Goal: Task Accomplishment & Management: Complete application form

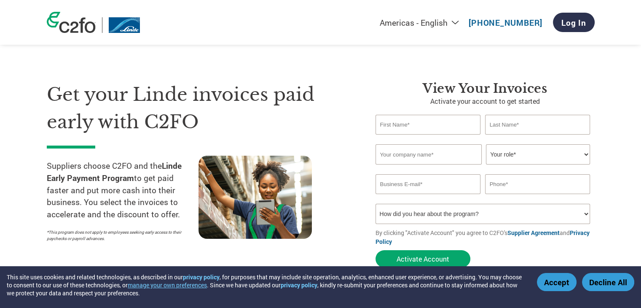
click at [455, 125] on input "text" at bounding box center [427, 125] width 105 height 20
type input "Praveen"
type input "[DEMOGRAPHIC_DATA]"
click at [450, 157] on input "text" at bounding box center [428, 154] width 106 height 20
type input "D"
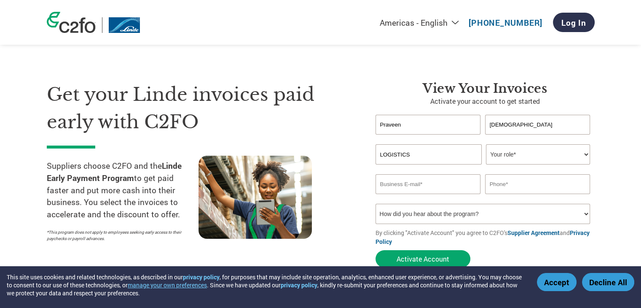
type input "LOGISTICS"
click at [577, 153] on select "Your role* CFO Controller Credit Manager Finance Director Treasurer CEO Preside…" at bounding box center [538, 154] width 104 height 20
select select "CFO"
click at [486, 144] on select "Your role* CFO Controller Credit Manager Finance Director Treasurer CEO Preside…" at bounding box center [538, 154] width 104 height 20
click at [455, 154] on input "LOGISTICS" at bounding box center [428, 154] width 106 height 20
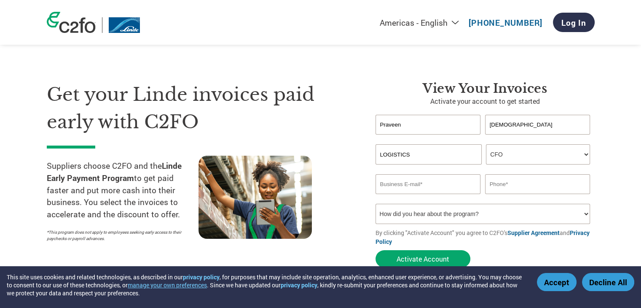
click at [443, 188] on input "email" at bounding box center [427, 184] width 105 height 20
click at [509, 186] on input "text" at bounding box center [537, 184] width 105 height 20
type input "9831010321"
click at [428, 180] on input "email" at bounding box center [427, 184] width 105 height 20
type input "JCCCAL.ALL@GMAIL.COM"
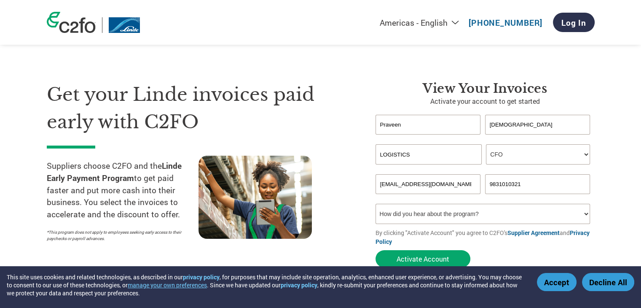
click at [439, 216] on select "How did you hear about the program? Received a letter Email Social Media Online…" at bounding box center [482, 214] width 215 height 20
click at [307, 127] on h1 "Get your Linde invoices paid early with C2FO" at bounding box center [198, 108] width 303 height 54
click at [587, 213] on select "How did you hear about the program? Received a letter Email Social Media Online…" at bounding box center [482, 214] width 215 height 20
select select "Received a Letter"
click at [375, 204] on select "How did you hear about the program? Received a letter Email Social Media Online…" at bounding box center [482, 214] width 215 height 20
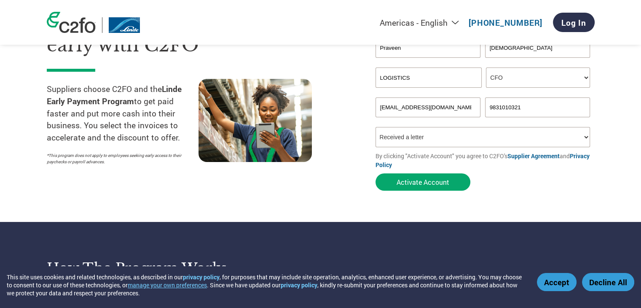
scroll to position [84, 0]
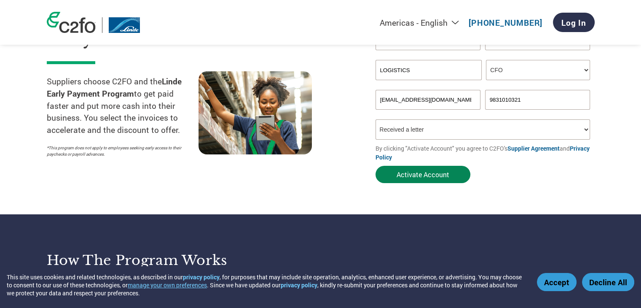
click at [435, 171] on button "Activate Account" at bounding box center [422, 174] width 95 height 17
click at [520, 188] on section "Get your Linde invoices paid early with C2FO Suppliers choose C2FO and the Lind…" at bounding box center [320, 81] width 641 height 265
click at [463, 100] on input "JCCCAL.ALL@GMAIL.COM" at bounding box center [427, 100] width 105 height 20
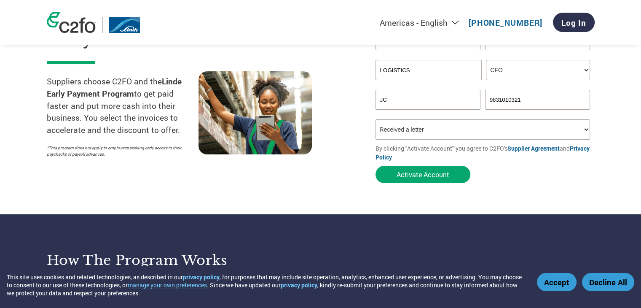
type input "J"
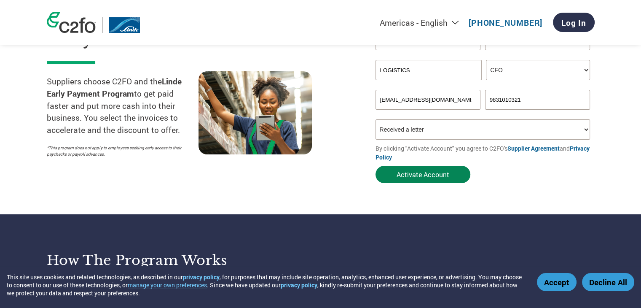
type input "jcccal.all@gmail.com"
click at [434, 176] on button "Activate Account" at bounding box center [422, 174] width 95 height 17
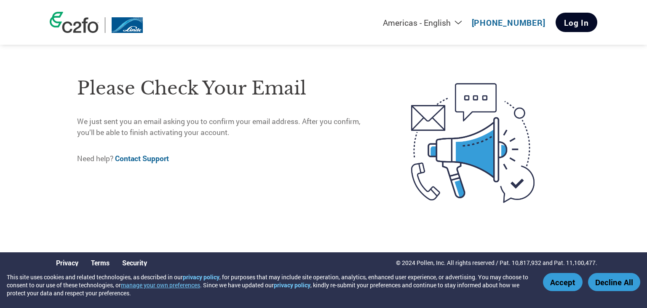
click at [585, 20] on link "Log In" at bounding box center [577, 22] width 42 height 19
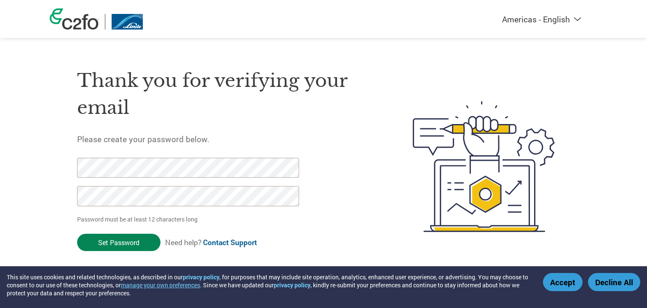
click at [117, 242] on input "Set Password" at bounding box center [118, 241] width 83 height 17
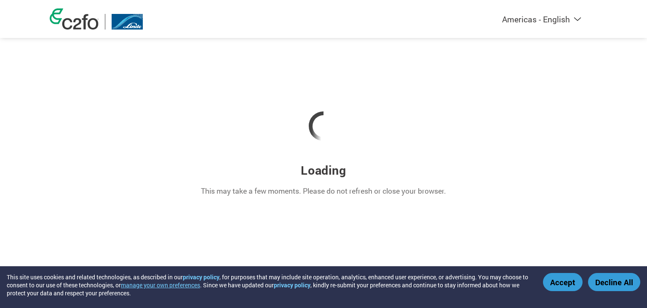
click at [559, 277] on button "Accept" at bounding box center [563, 282] width 40 height 18
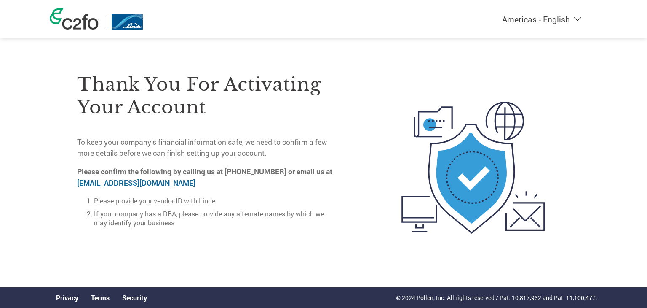
click at [104, 185] on link "[EMAIL_ADDRESS][DOMAIN_NAME]" at bounding box center [136, 183] width 118 height 10
click at [124, 182] on link "[EMAIL_ADDRESS][DOMAIN_NAME]" at bounding box center [136, 183] width 118 height 10
